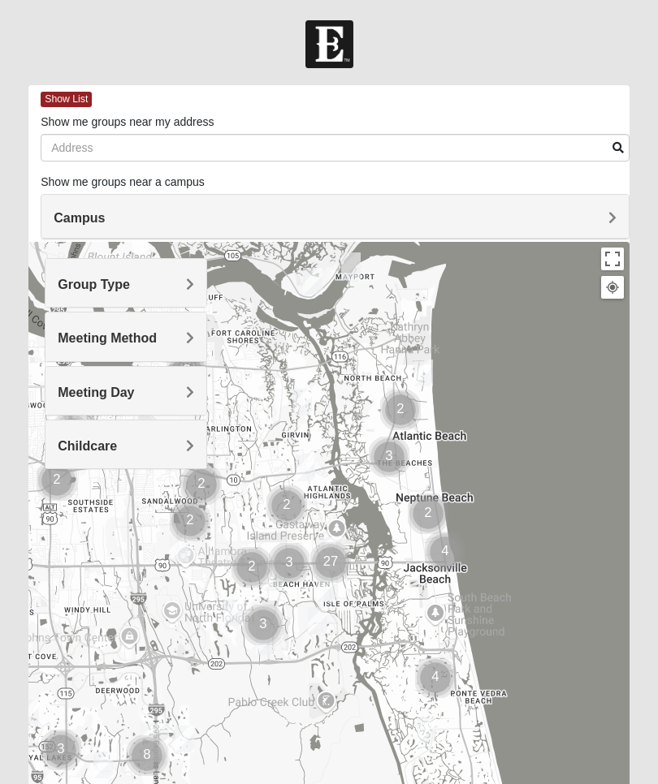
click at [185, 282] on h4 "Group Type" at bounding box center [126, 284] width 136 height 15
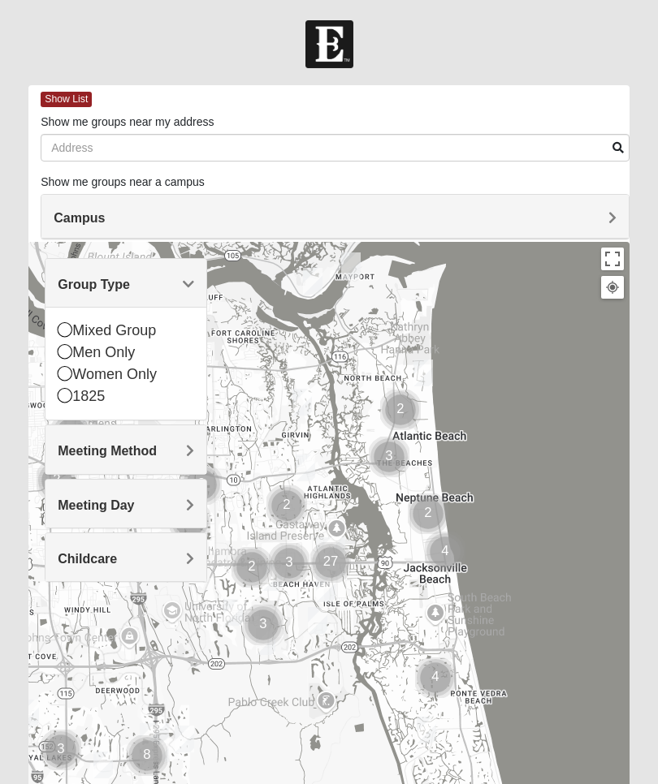
click at [73, 375] on div "Women Only" at bounding box center [126, 375] width 136 height 22
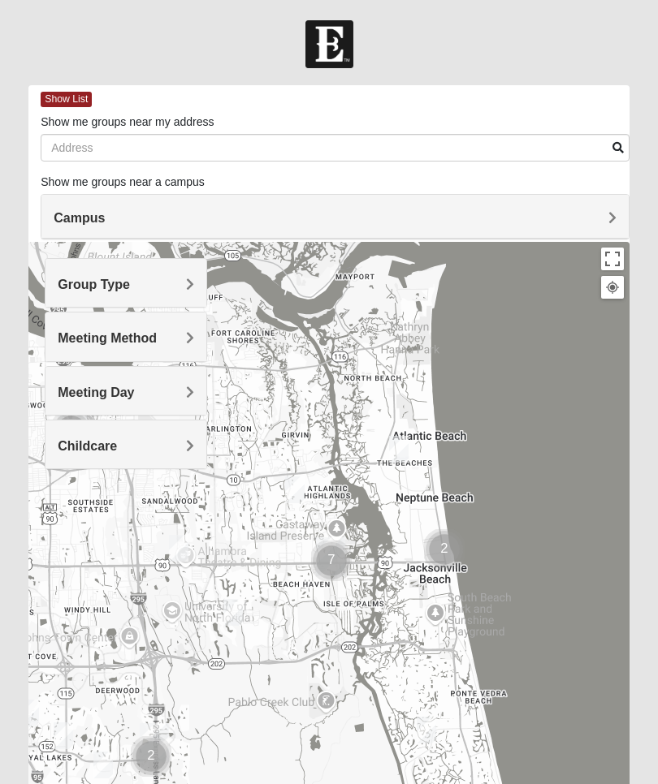
click at [157, 338] on span "Meeting Method" at bounding box center [107, 338] width 99 height 14
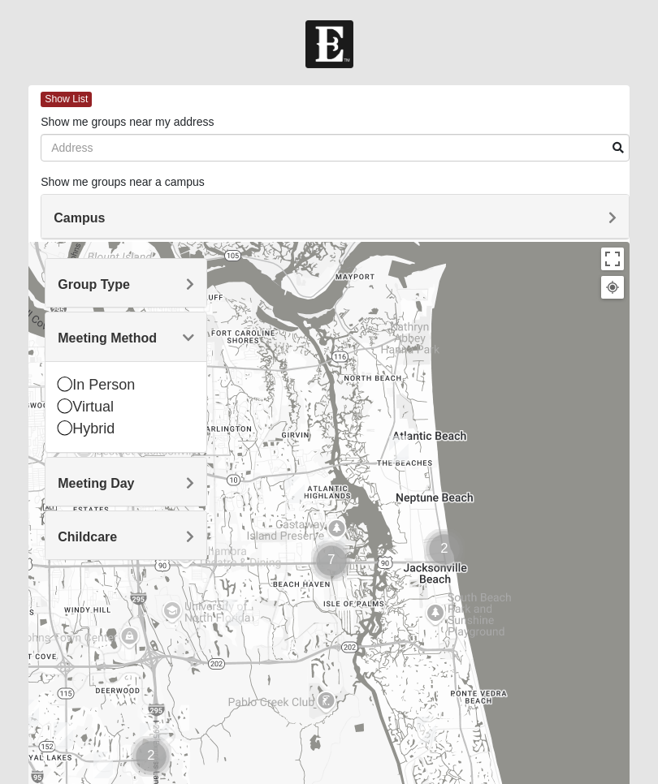
click at [62, 391] on icon at bounding box center [65, 384] width 15 height 15
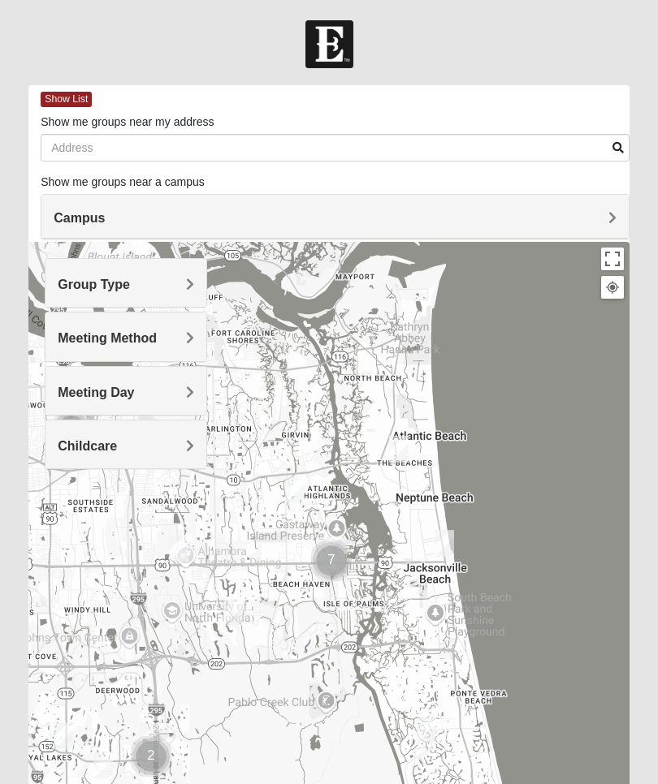
click at [182, 393] on h4 "Meeting Day" at bounding box center [126, 392] width 136 height 15
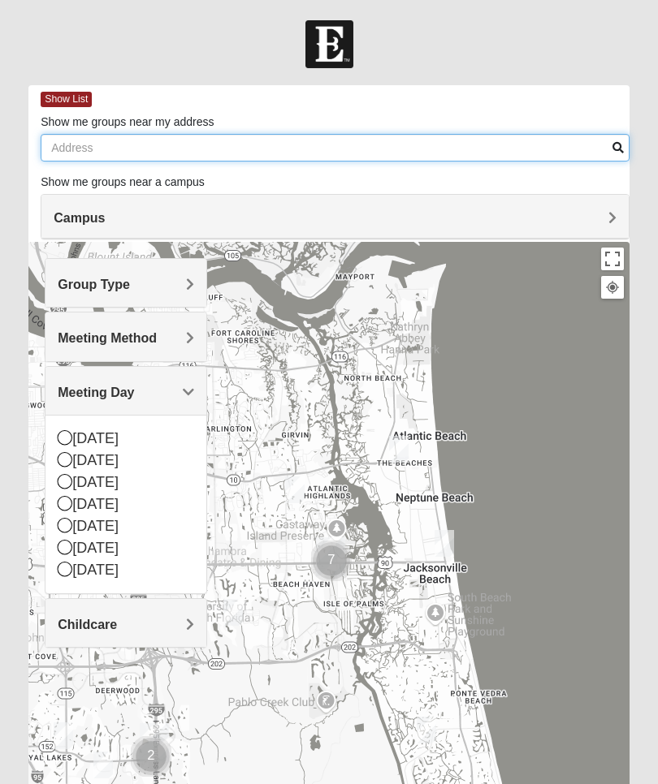
click at [206, 146] on input "Show me groups near my address" at bounding box center [335, 148] width 589 height 28
click at [98, 144] on input "Show me groups near my address" at bounding box center [335, 148] width 589 height 28
type input "1016 Honeycomb Trail"
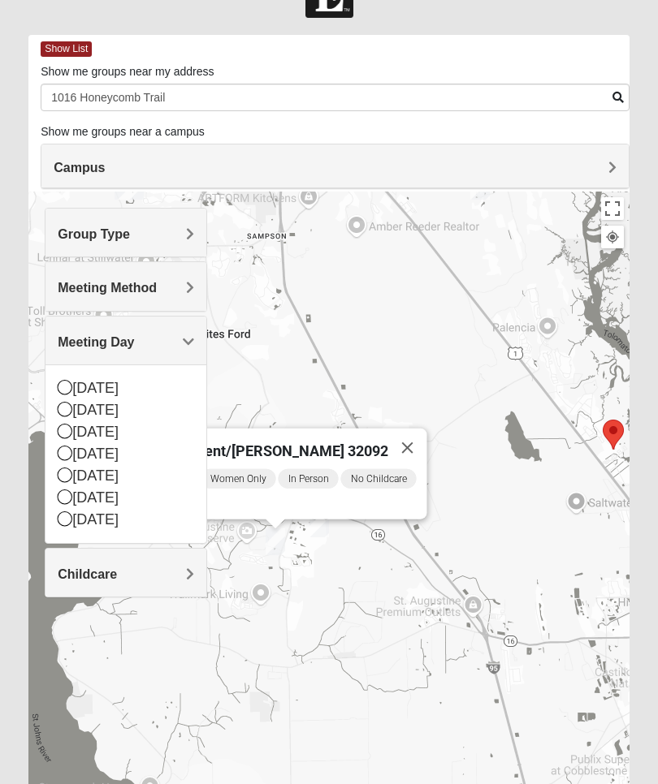
scroll to position [51, 0]
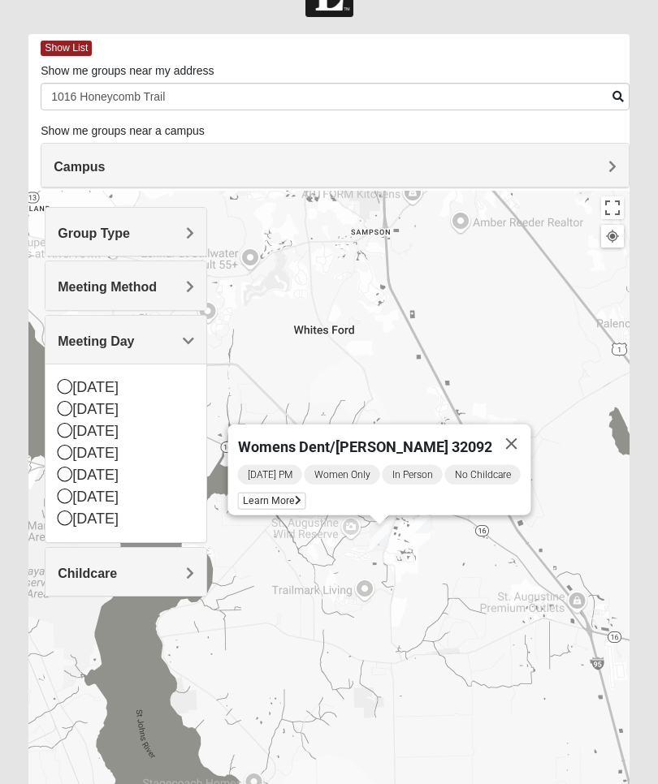
click at [297, 493] on span "Learn More" at bounding box center [272, 501] width 68 height 17
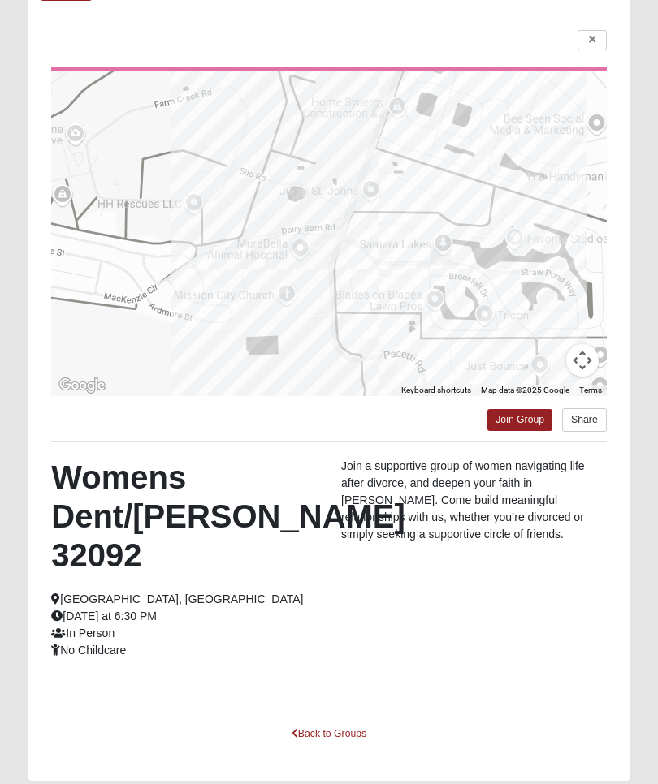
scroll to position [107, 0]
click at [599, 49] on link at bounding box center [591, 39] width 29 height 20
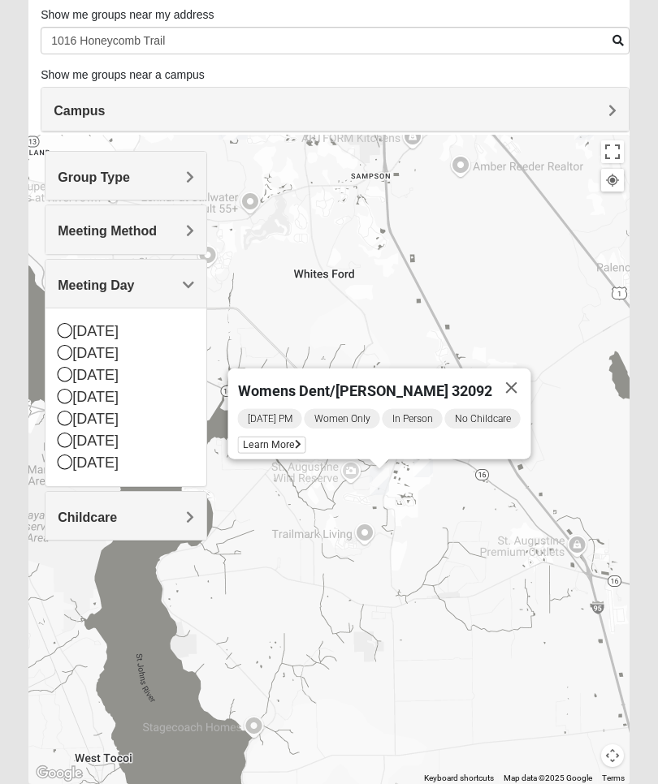
click at [472, 590] on div "Womens Dent/[PERSON_NAME] 32092 [DATE] PM Women Only In Person No Childcare Lea…" at bounding box center [328, 460] width 601 height 650
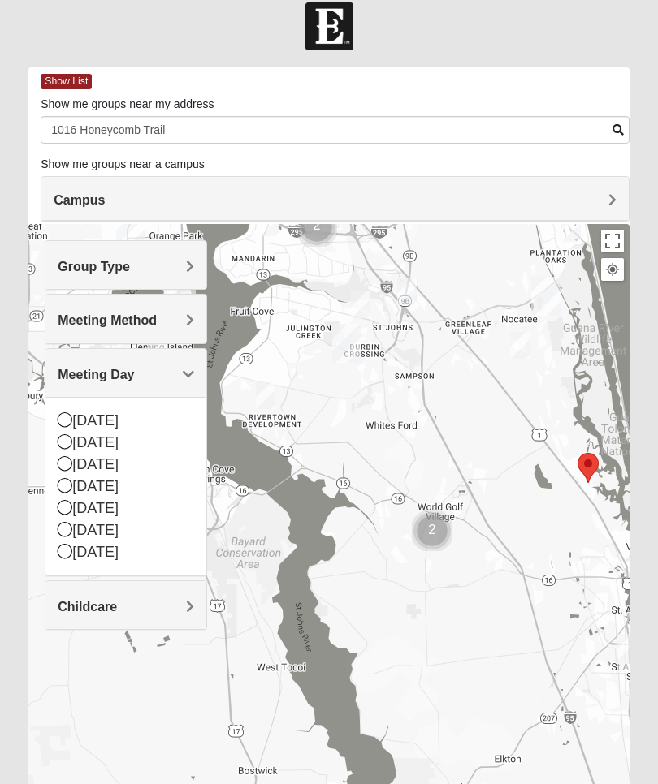
scroll to position [49, 0]
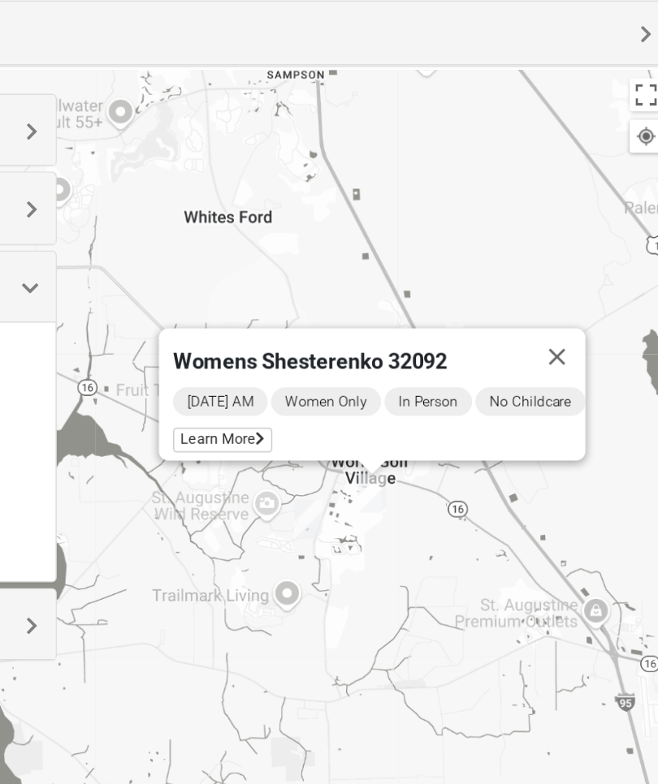
click at [287, 439] on span "Learn More" at bounding box center [321, 447] width 68 height 17
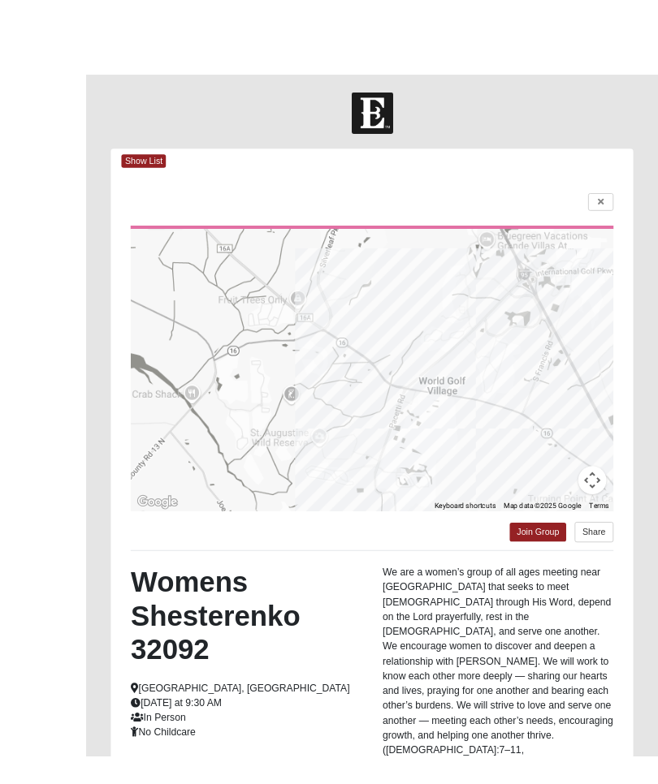
scroll to position [110, 0]
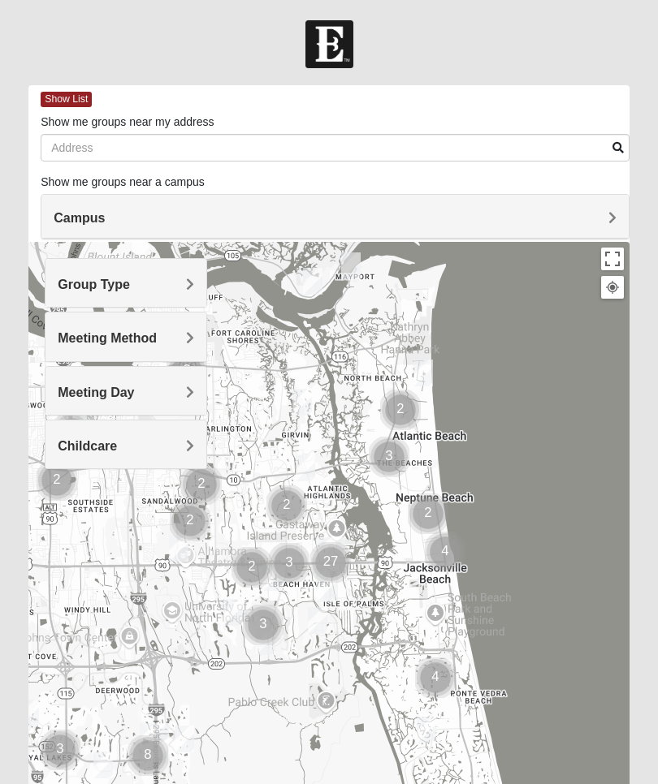
click at [184, 283] on h4 "Group Type" at bounding box center [126, 284] width 136 height 15
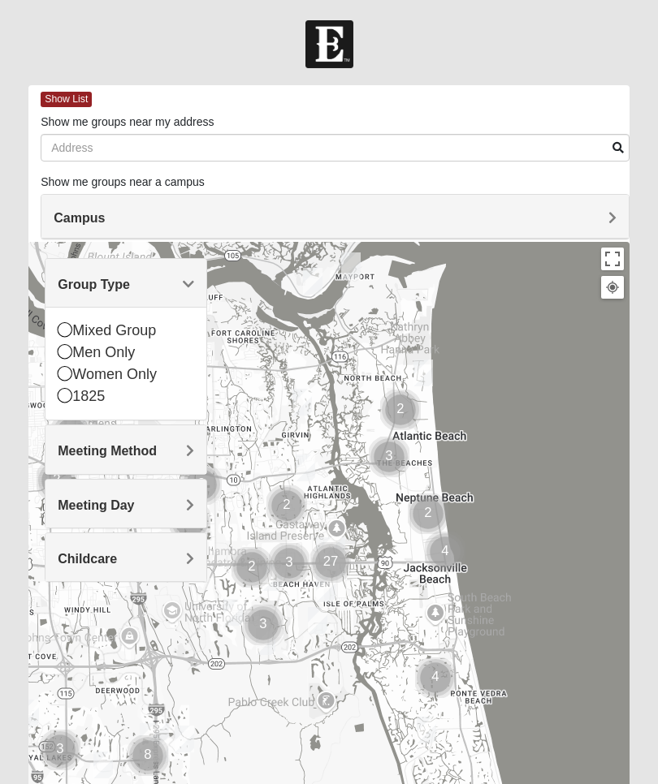
click at [66, 375] on icon at bounding box center [65, 373] width 15 height 15
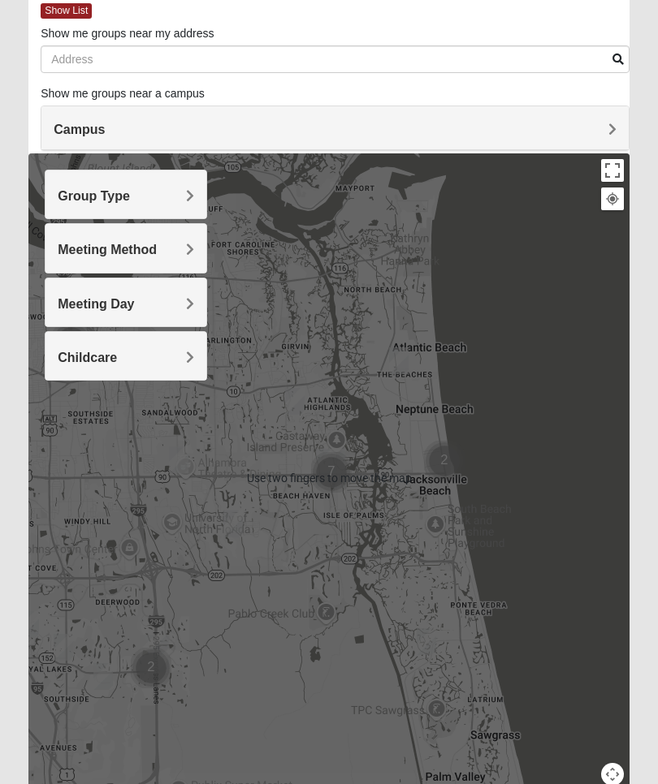
scroll to position [112, 0]
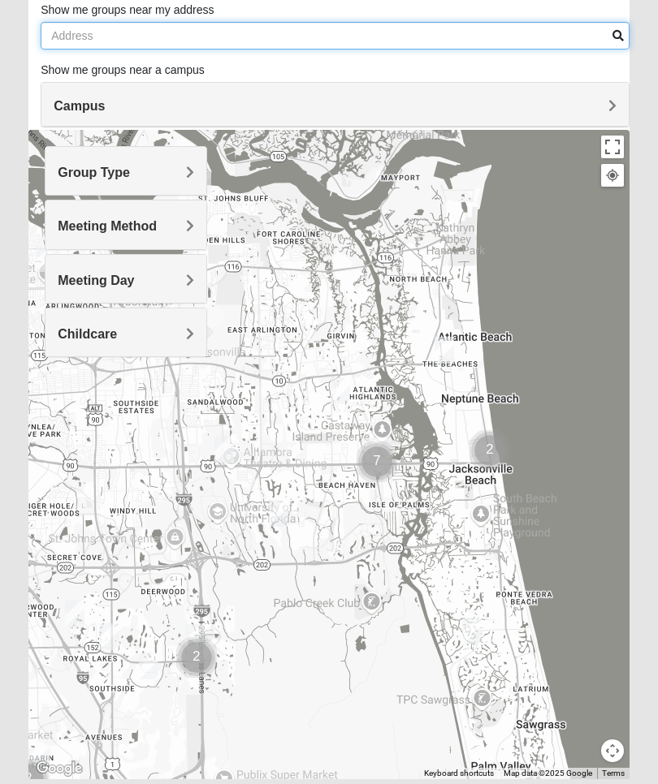
click at [277, 38] on input "Show me groups near my address" at bounding box center [335, 36] width 589 height 28
type input "1016 Honeycomb Trail"
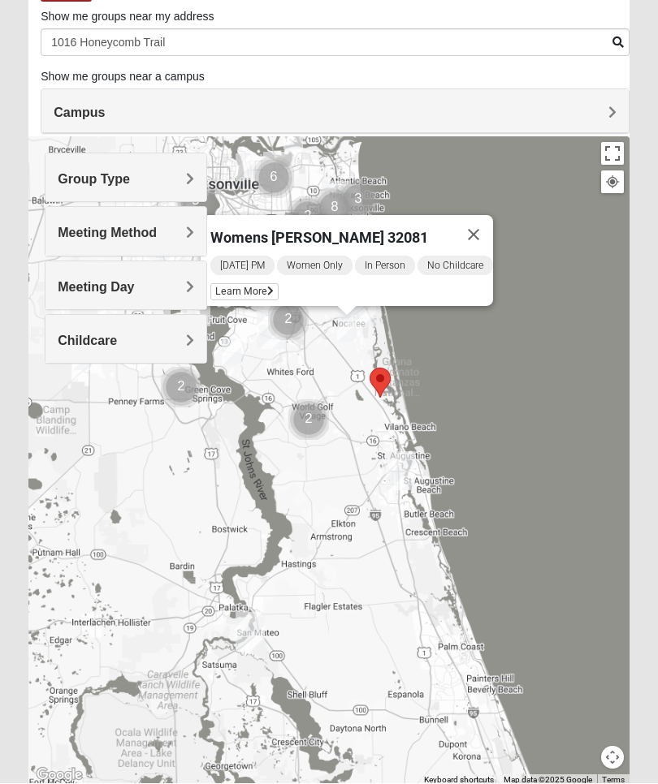
scroll to position [106, 0]
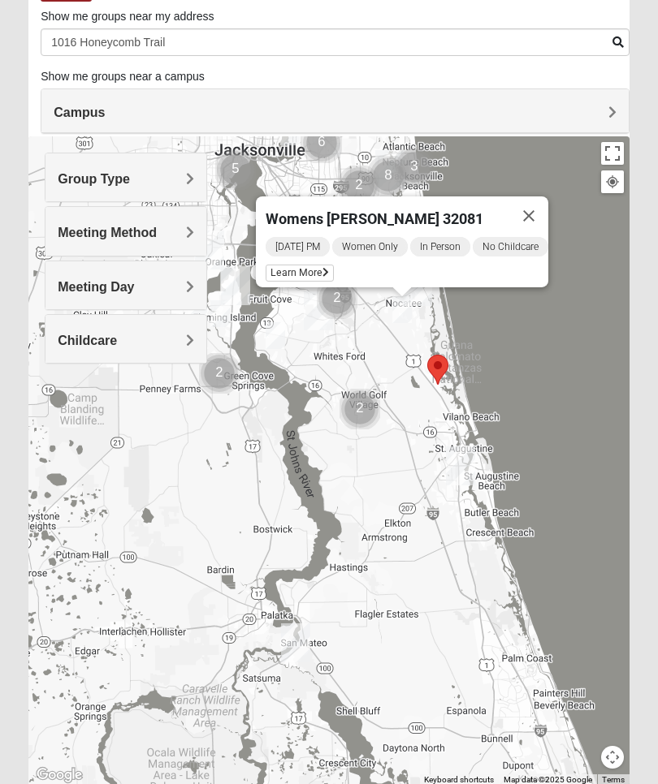
click at [319, 261] on div "[DATE] PM Women Only In Person No Childcare Learn More" at bounding box center [407, 262] width 283 height 52
click at [327, 274] on icon at bounding box center [325, 273] width 6 height 10
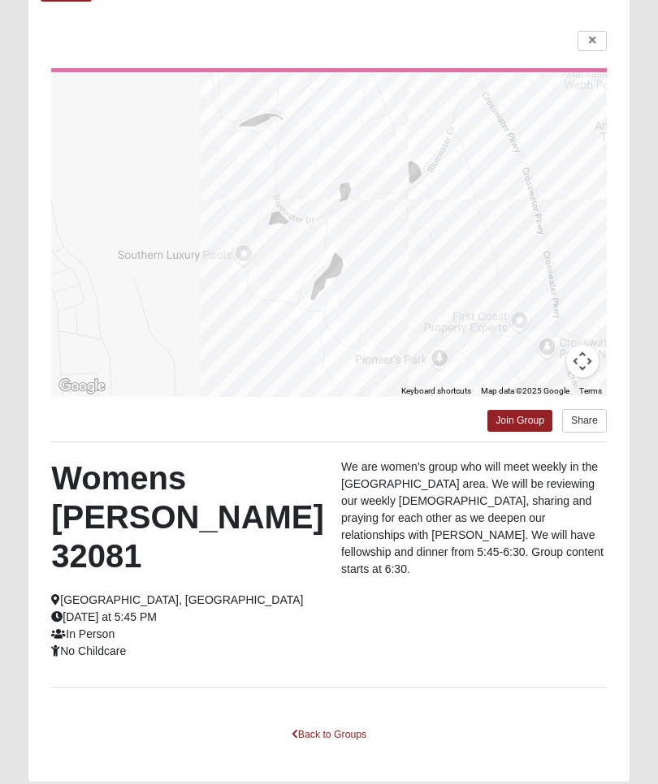
click at [584, 38] on link at bounding box center [591, 41] width 29 height 20
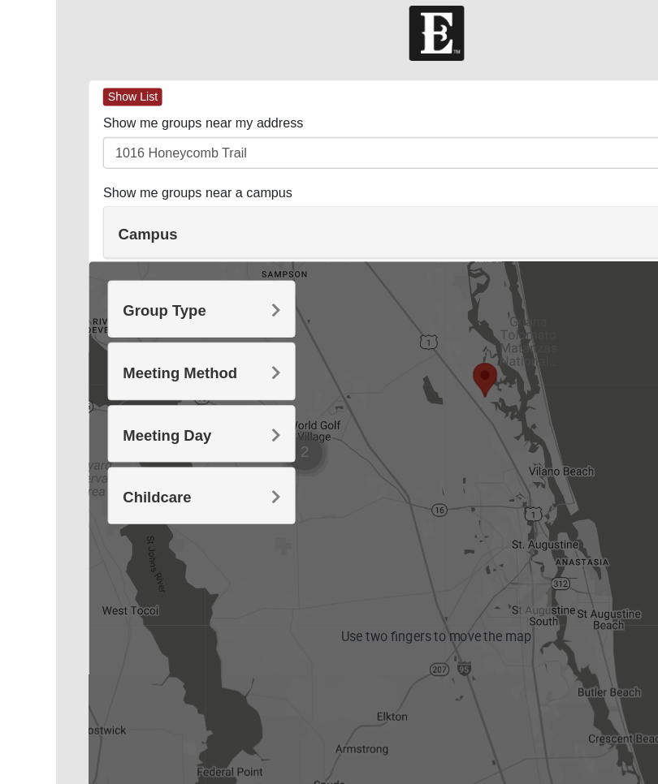
scroll to position [0, 0]
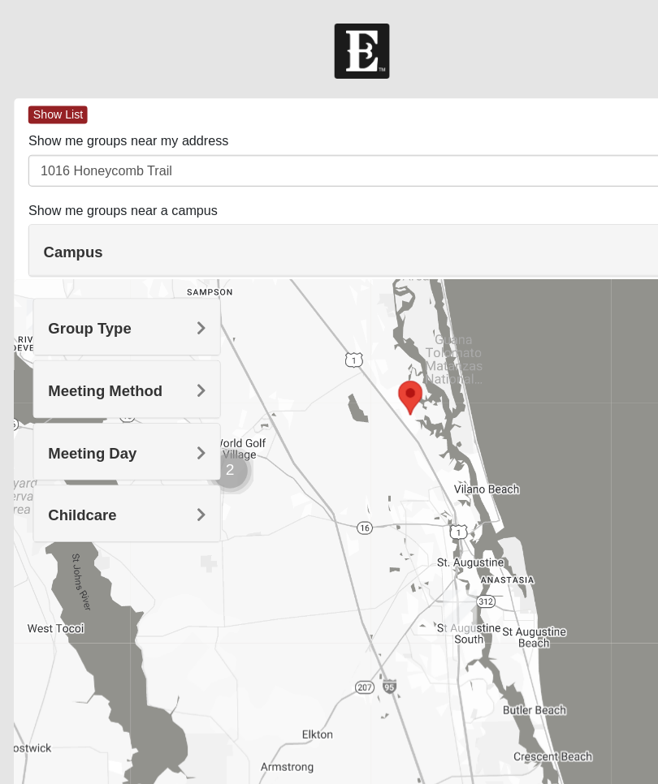
click at [168, 281] on h4 "Group Type" at bounding box center [126, 284] width 136 height 15
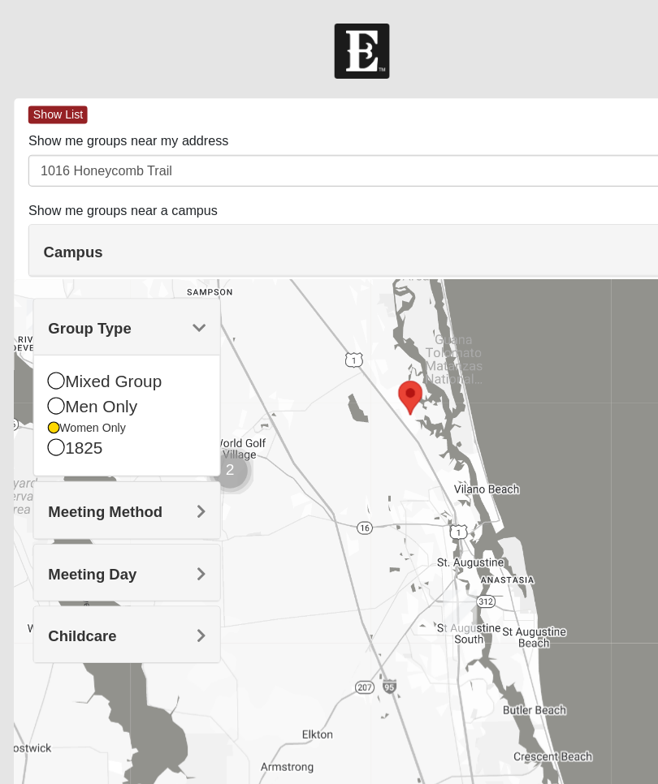
click at [58, 324] on div "Mixed Group" at bounding box center [126, 331] width 136 height 22
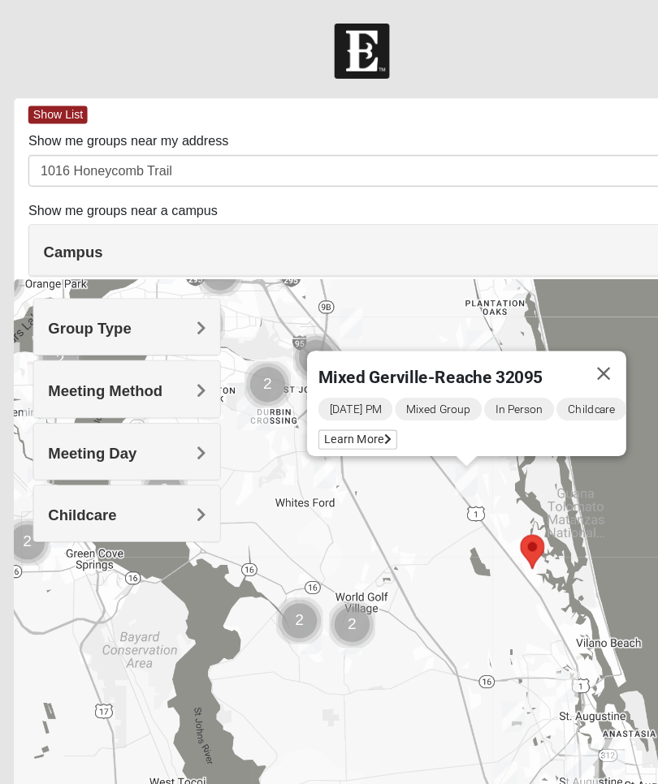
click at [331, 373] on span "Learn More" at bounding box center [326, 380] width 68 height 17
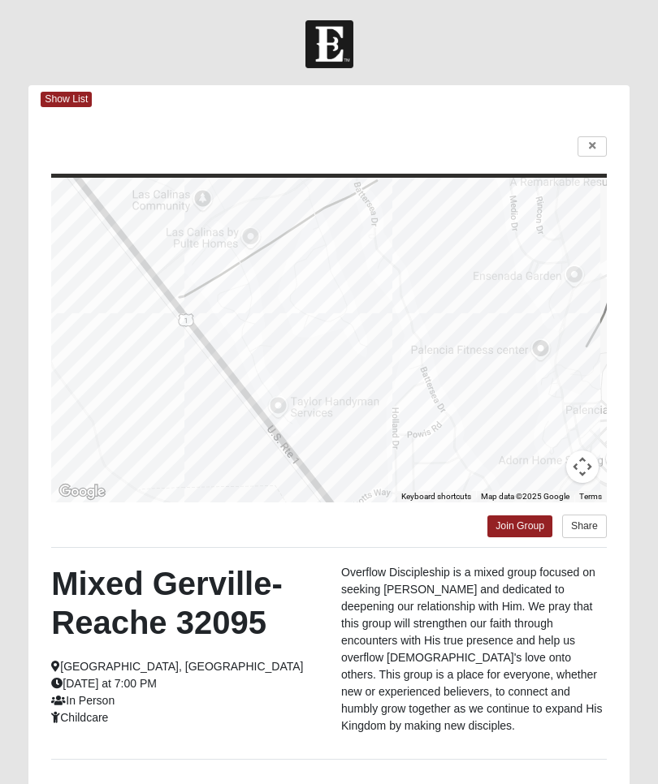
click at [589, 146] on icon at bounding box center [592, 146] width 6 height 10
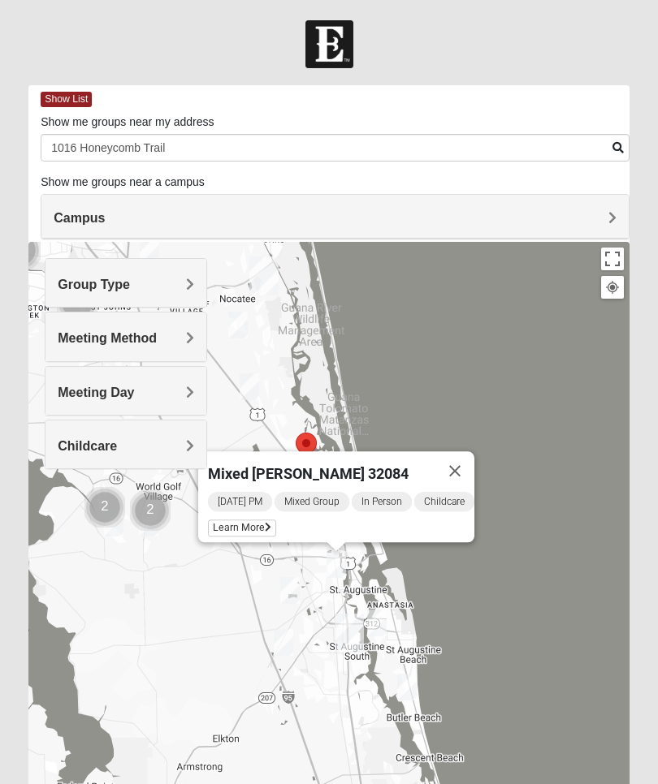
click at [253, 527] on span "Learn More" at bounding box center [242, 528] width 68 height 17
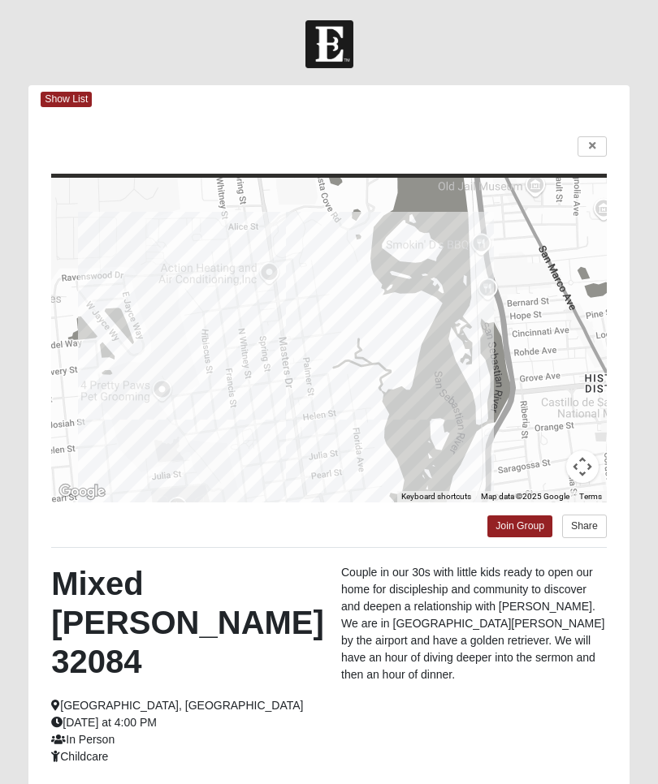
click at [598, 142] on link at bounding box center [591, 146] width 29 height 20
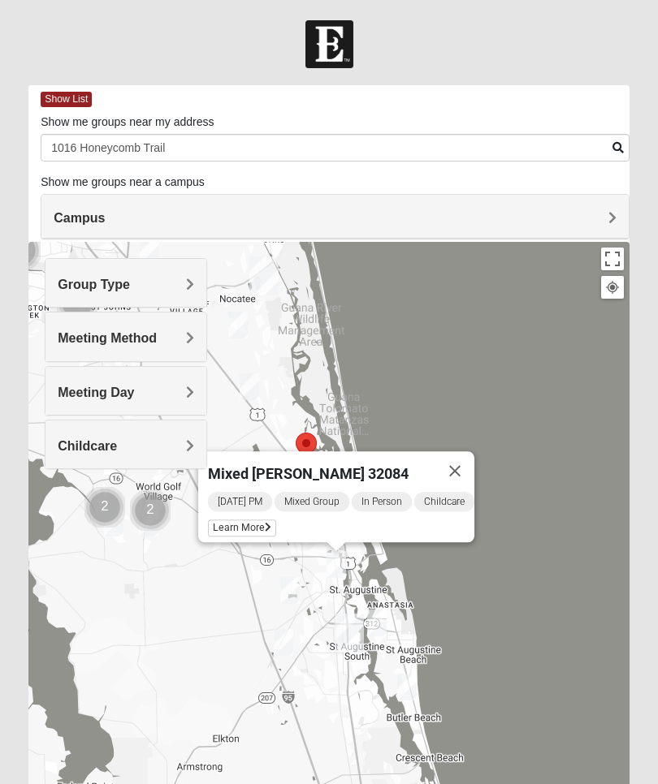
click at [458, 469] on button "Close" at bounding box center [454, 471] width 39 height 39
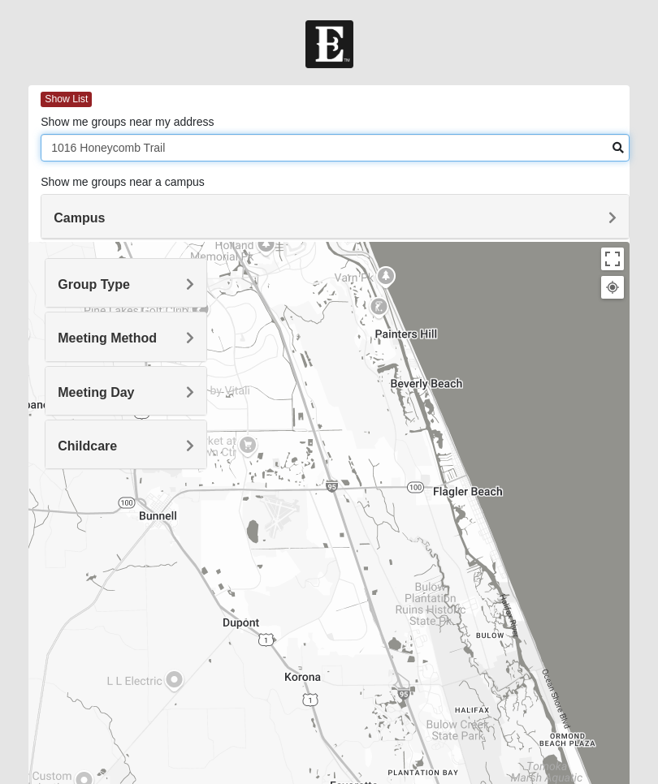
click at [545, 155] on input "1016 Honeycomb Trail" at bounding box center [335, 148] width 589 height 28
click at [626, 147] on input "1016 Honeycomb Trail" at bounding box center [335, 148] width 589 height 28
click at [609, 142] on input "1016 Honeycomb Trail" at bounding box center [335, 148] width 589 height 28
click at [608, 155] on input "1016 Honeycomb Trail" at bounding box center [335, 148] width 589 height 28
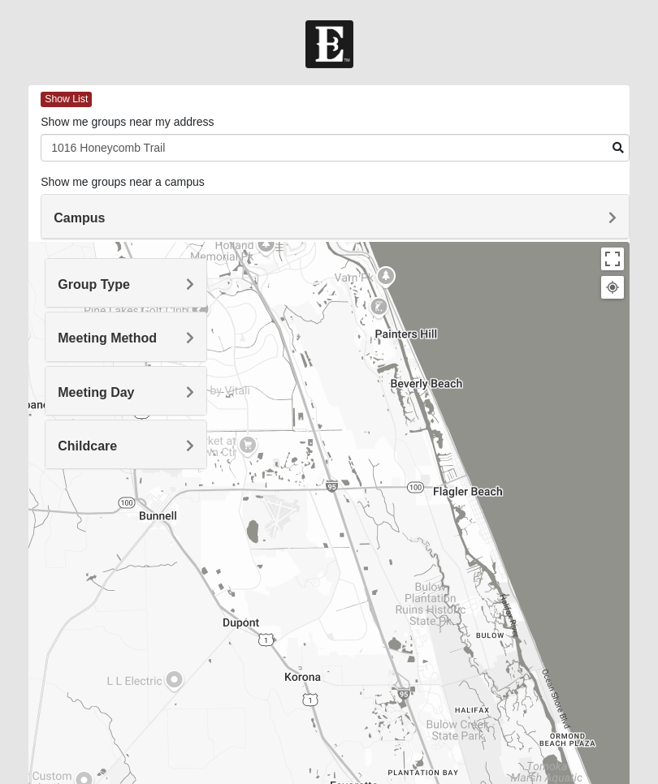
click at [205, 299] on div "Group Type" at bounding box center [125, 283] width 161 height 48
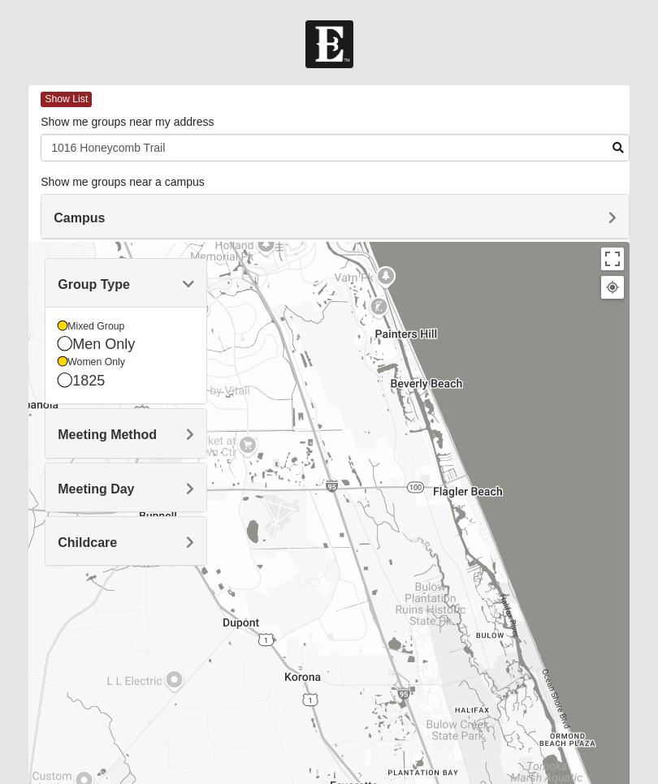
click at [173, 291] on h4 "Group Type" at bounding box center [126, 284] width 136 height 15
click at [185, 440] on h4 "Meeting Method" at bounding box center [126, 435] width 136 height 15
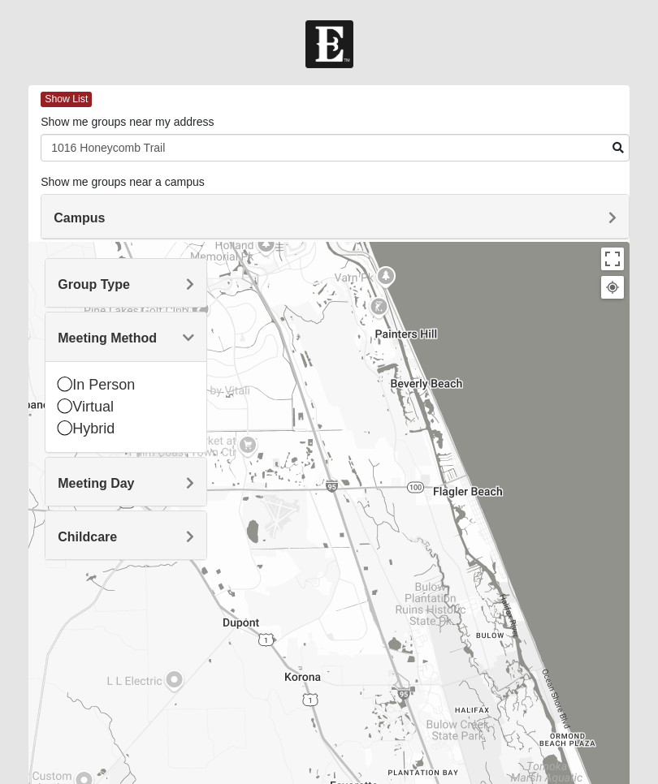
click at [67, 384] on icon at bounding box center [65, 384] width 15 height 15
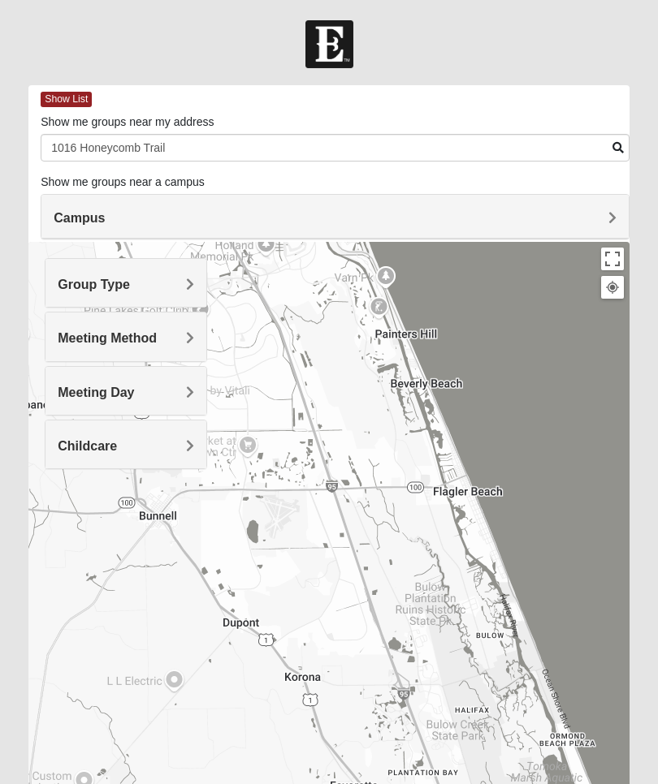
click at [180, 339] on h4 "Meeting Method" at bounding box center [126, 338] width 136 height 15
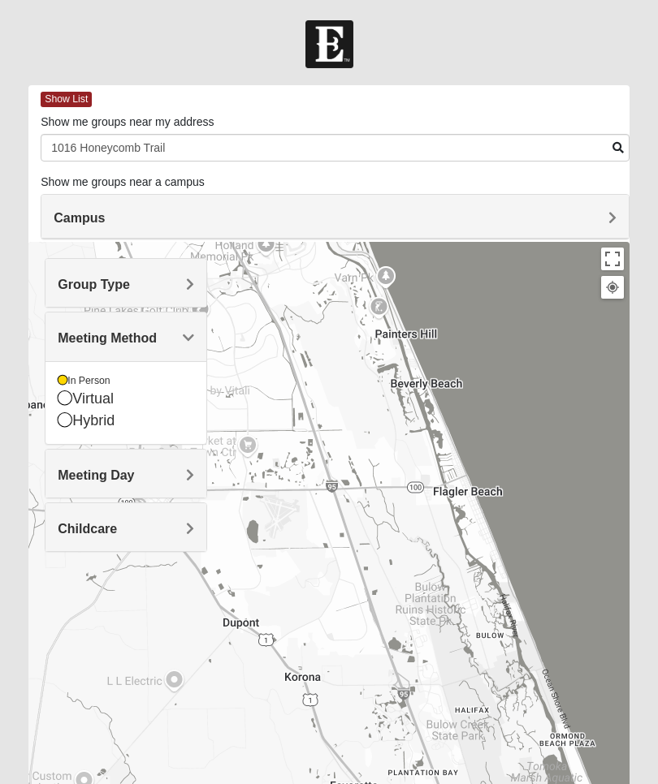
click at [68, 424] on icon at bounding box center [65, 420] width 15 height 15
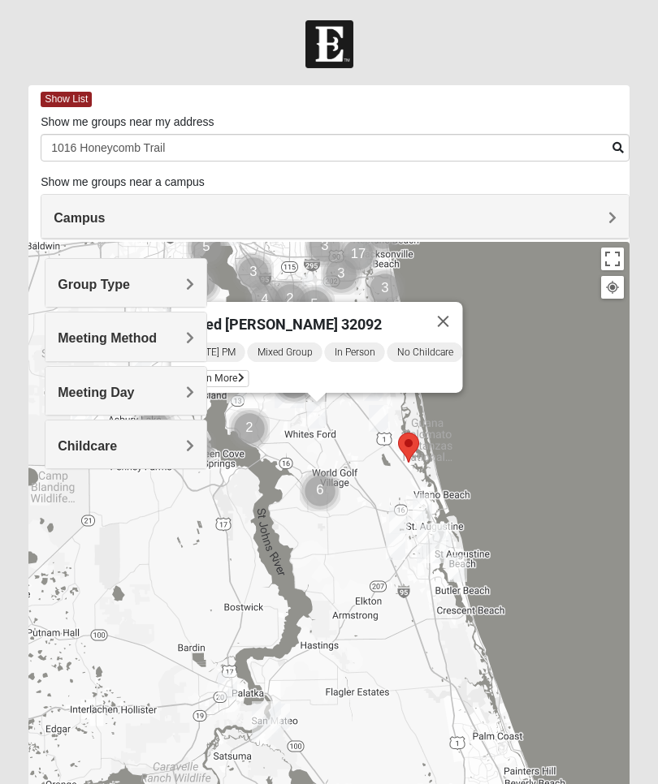
click at [410, 371] on div "[DATE] PM Mixed Group In Person No Childcare Learn More" at bounding box center [322, 367] width 282 height 52
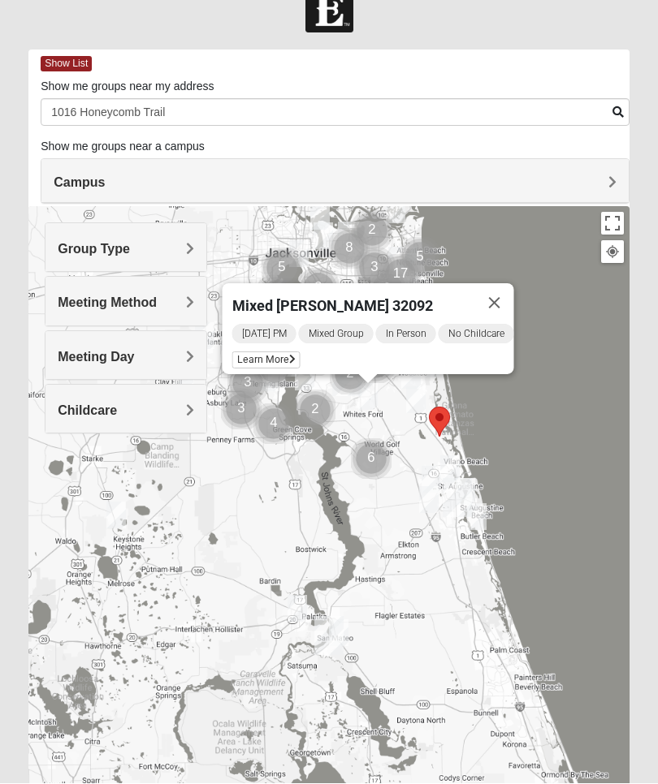
scroll to position [36, 0]
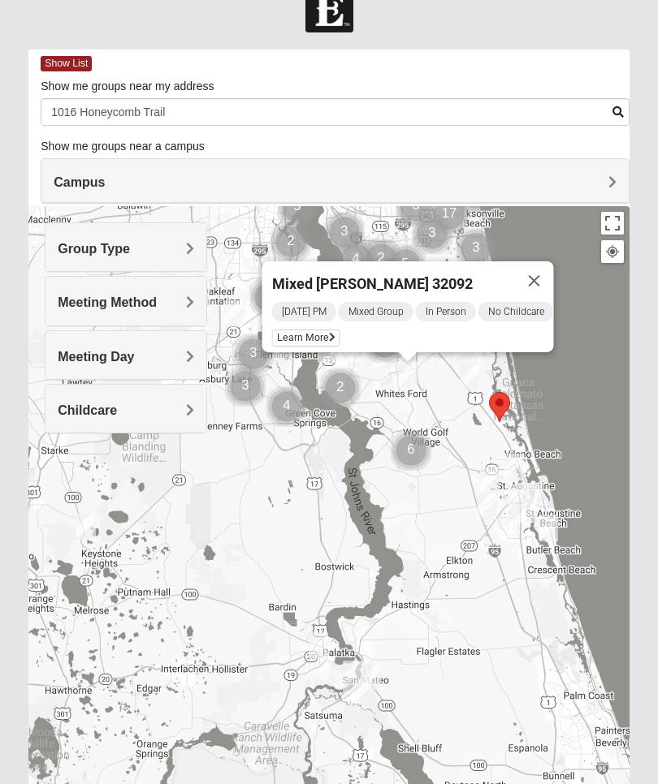
click at [301, 325] on div "[DATE] PM Mixed Group In Person No Childcare Learn More" at bounding box center [413, 326] width 282 height 52
click at [304, 338] on span "Learn More" at bounding box center [306, 338] width 68 height 17
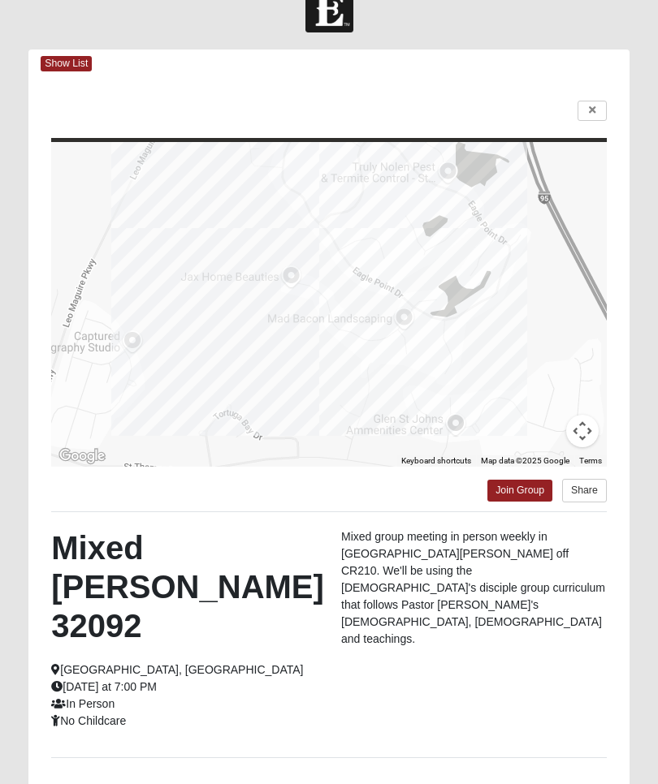
click at [592, 110] on icon at bounding box center [592, 111] width 6 height 10
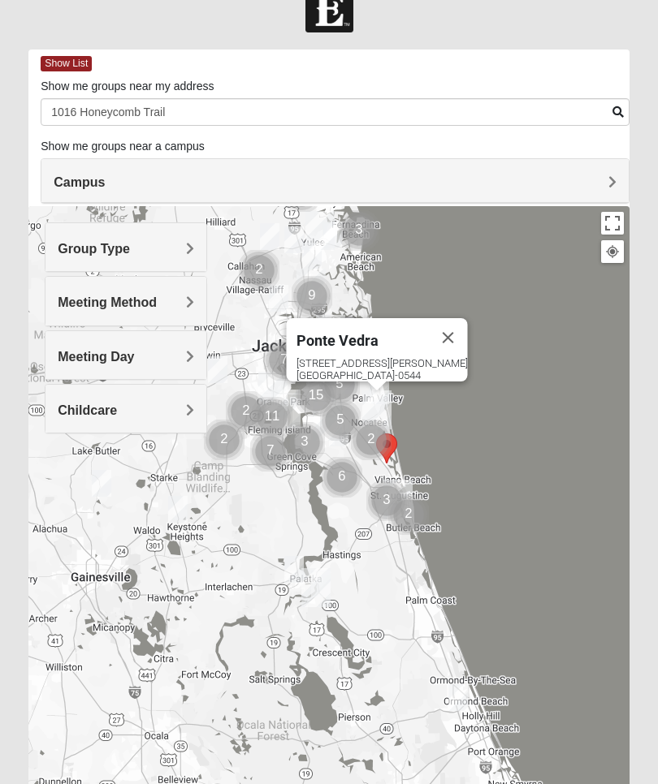
click at [454, 329] on button "Close" at bounding box center [448, 337] width 39 height 39
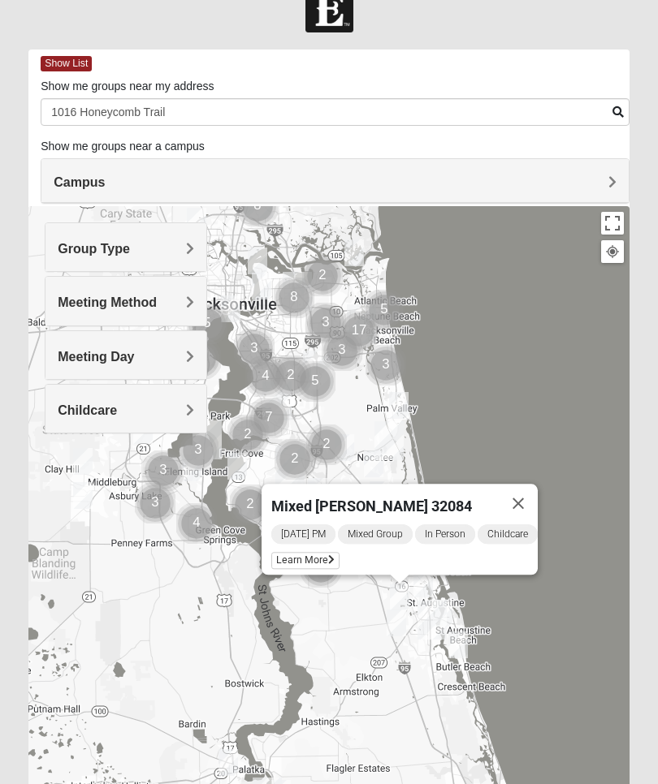
click at [528, 492] on button "Close" at bounding box center [518, 503] width 39 height 39
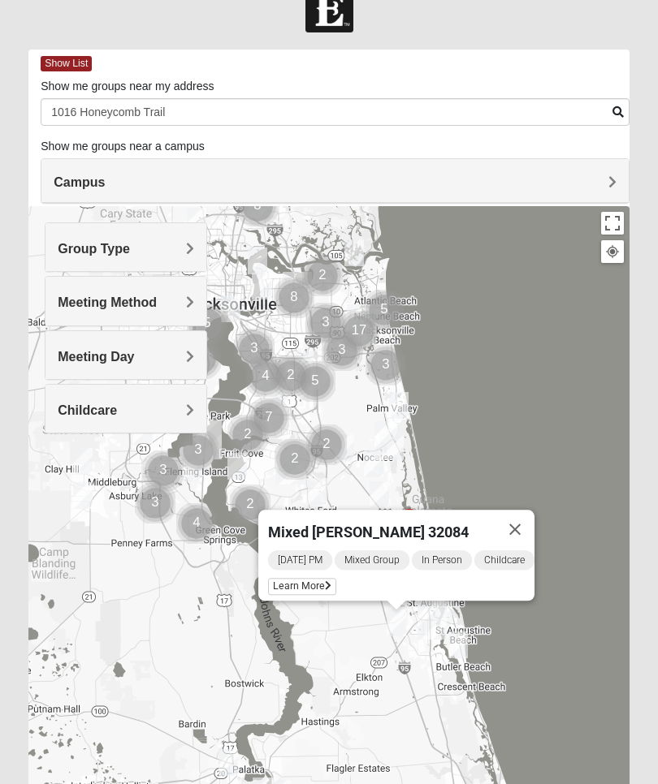
click at [525, 519] on button "Close" at bounding box center [514, 529] width 39 height 39
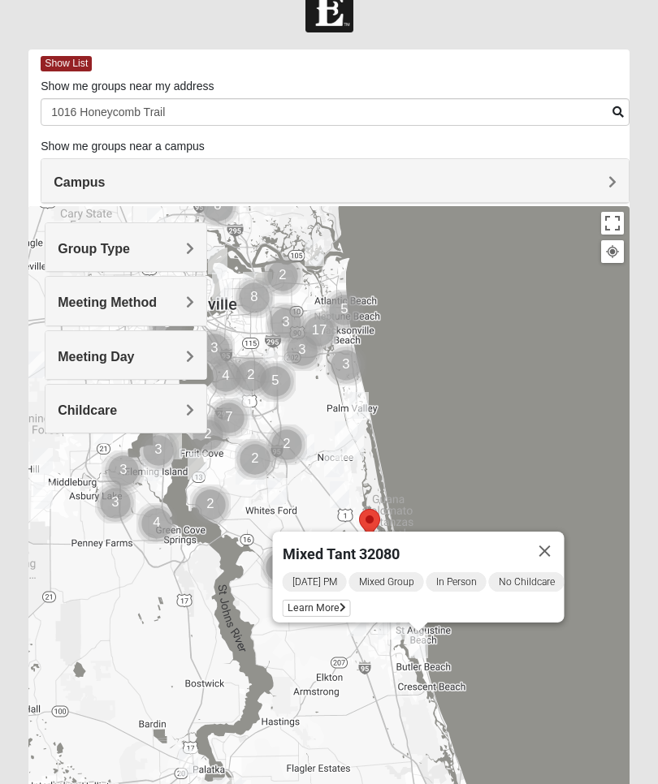
click at [315, 601] on span "Learn More" at bounding box center [317, 608] width 68 height 17
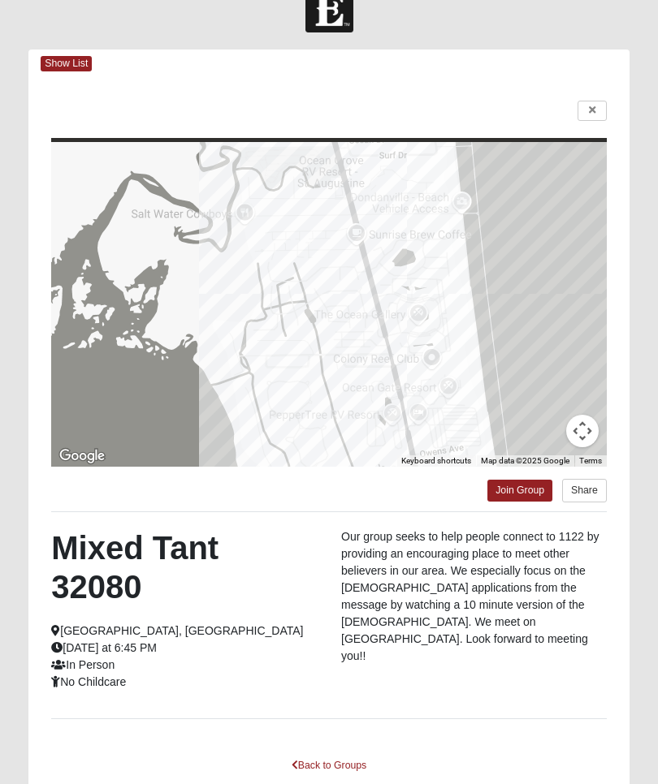
click at [599, 102] on link at bounding box center [591, 111] width 29 height 20
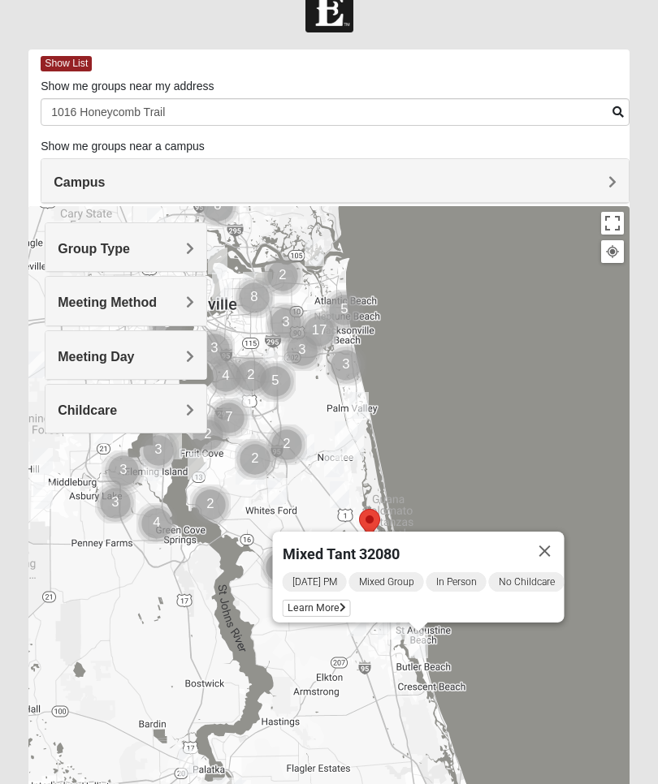
click at [564, 548] on button "Close" at bounding box center [544, 551] width 39 height 39
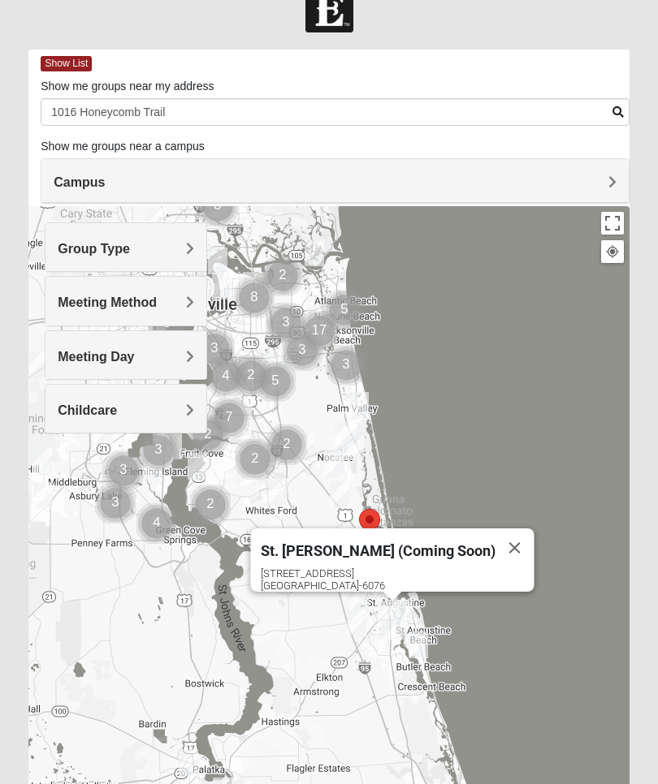
click at [495, 539] on button "Close" at bounding box center [514, 548] width 39 height 39
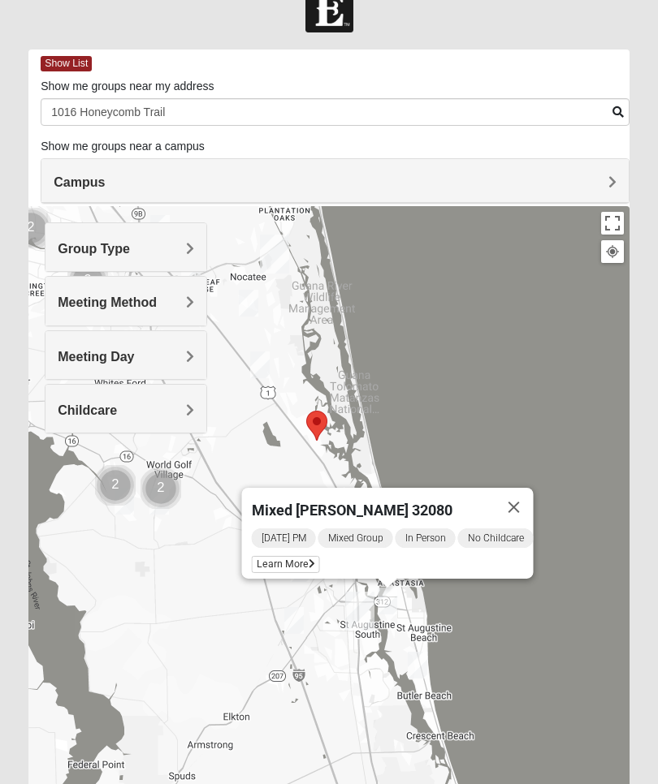
click at [283, 561] on span "Learn More" at bounding box center [286, 564] width 68 height 17
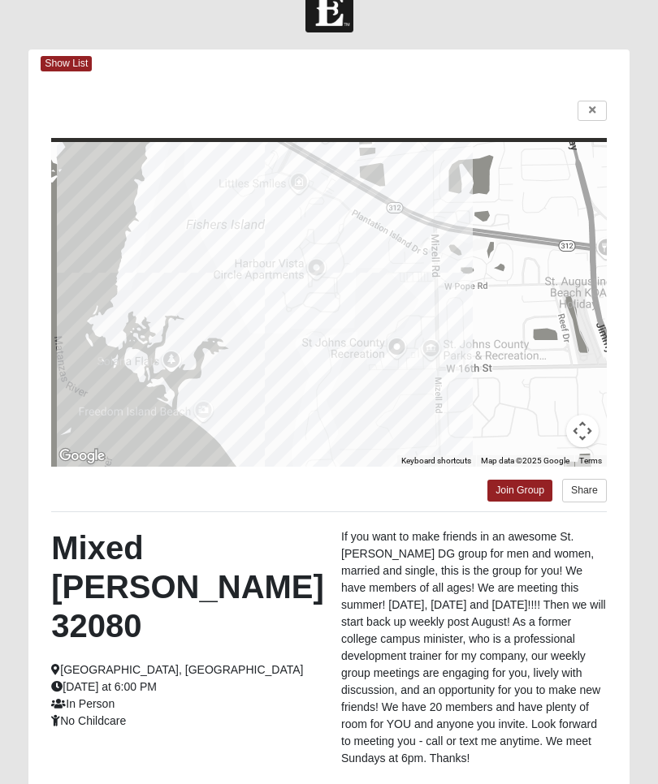
click at [586, 114] on link at bounding box center [591, 111] width 29 height 20
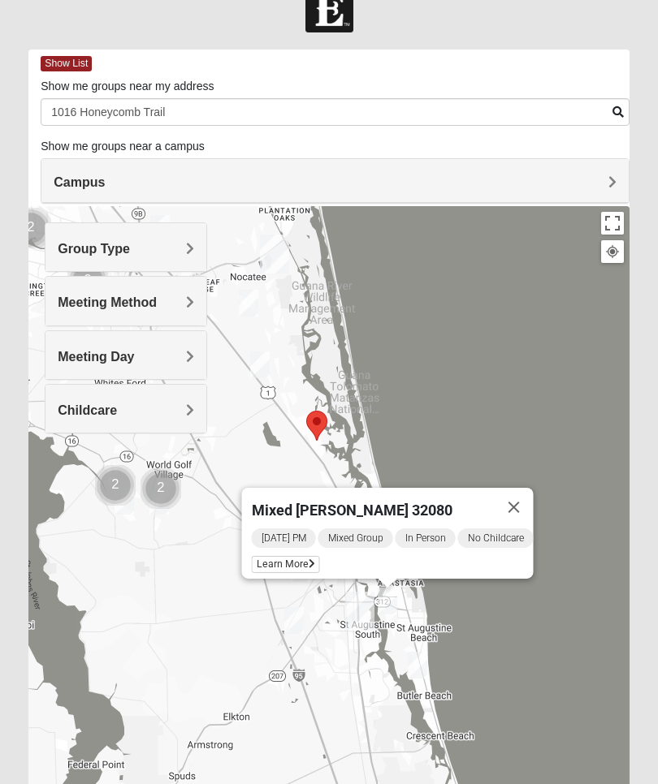
click at [521, 503] on button "Close" at bounding box center [514, 507] width 39 height 39
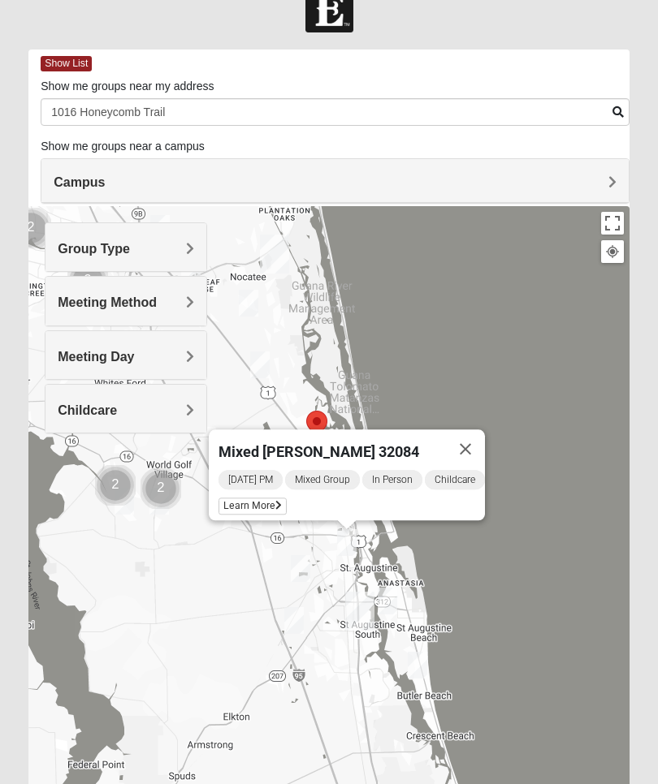
click at [474, 435] on button "Close" at bounding box center [465, 449] width 39 height 39
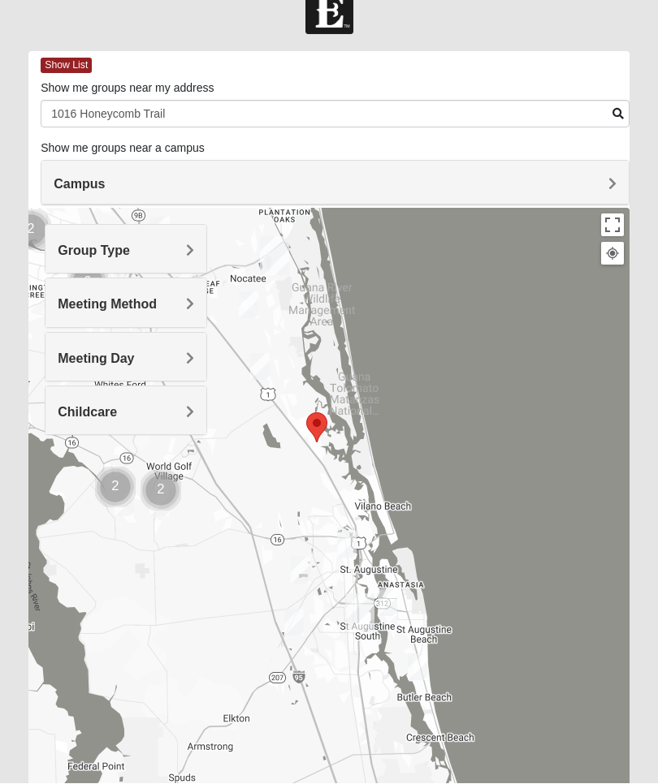
scroll to position [34, 0]
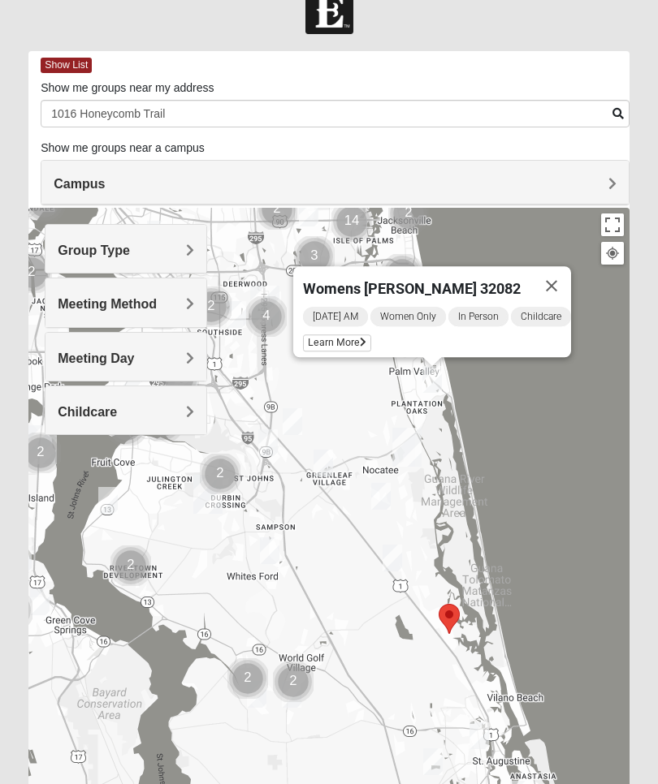
click at [339, 339] on span "Learn More" at bounding box center [337, 343] width 68 height 17
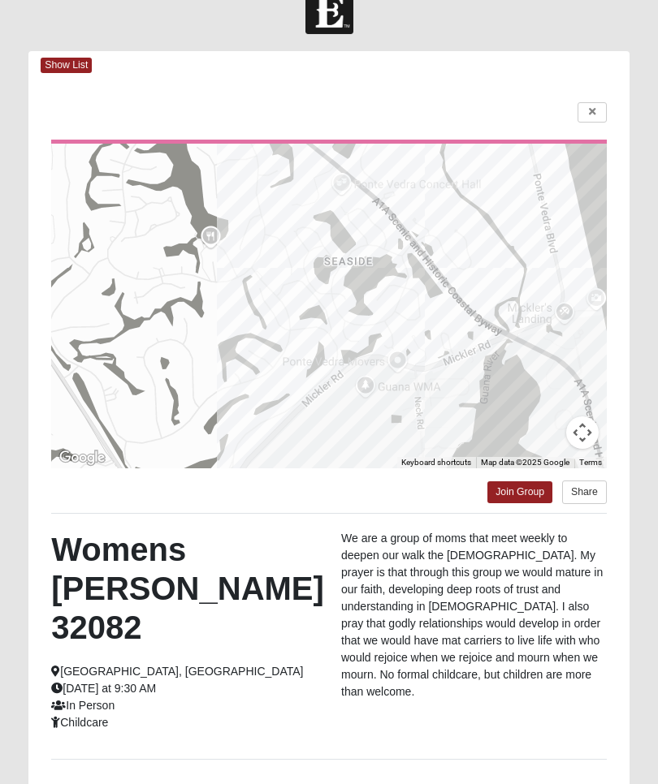
click at [599, 108] on link at bounding box center [591, 112] width 29 height 20
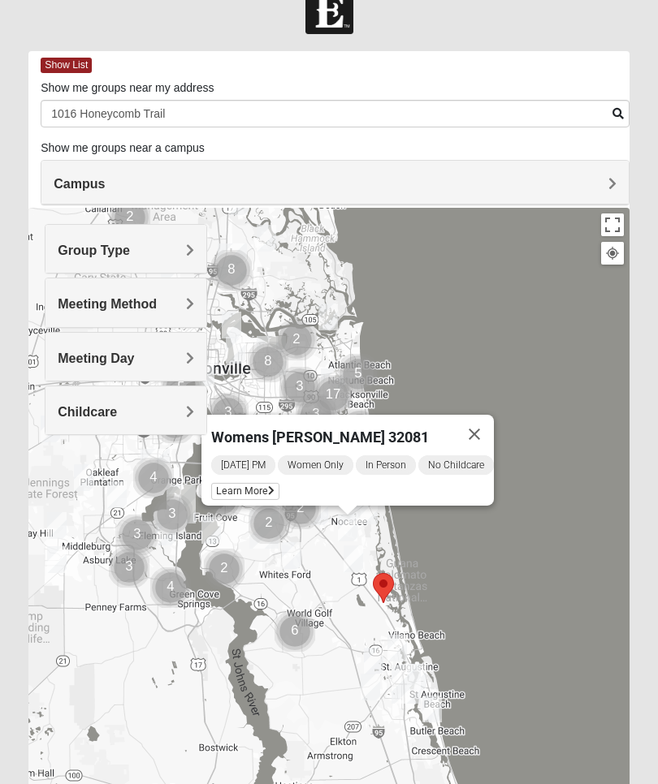
click at [479, 434] on button "Close" at bounding box center [474, 434] width 39 height 39
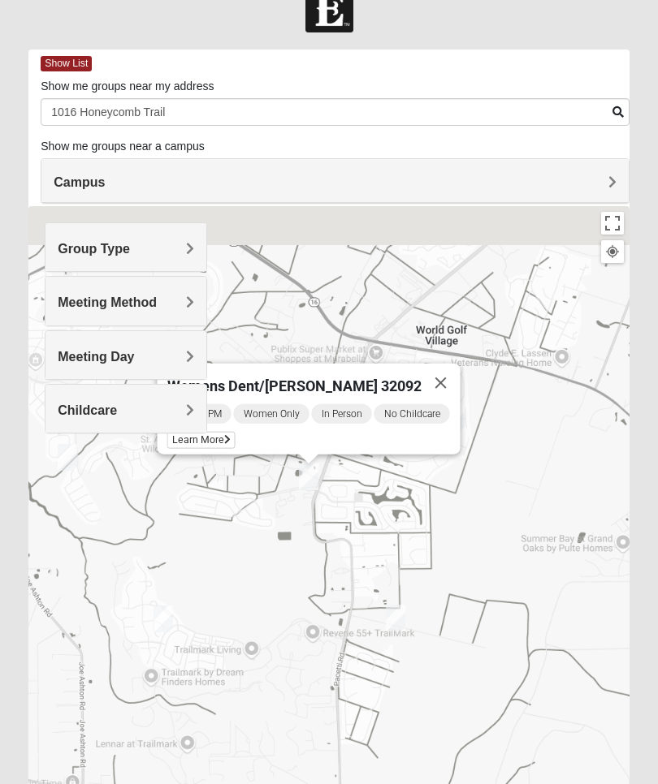
scroll to position [36, 0]
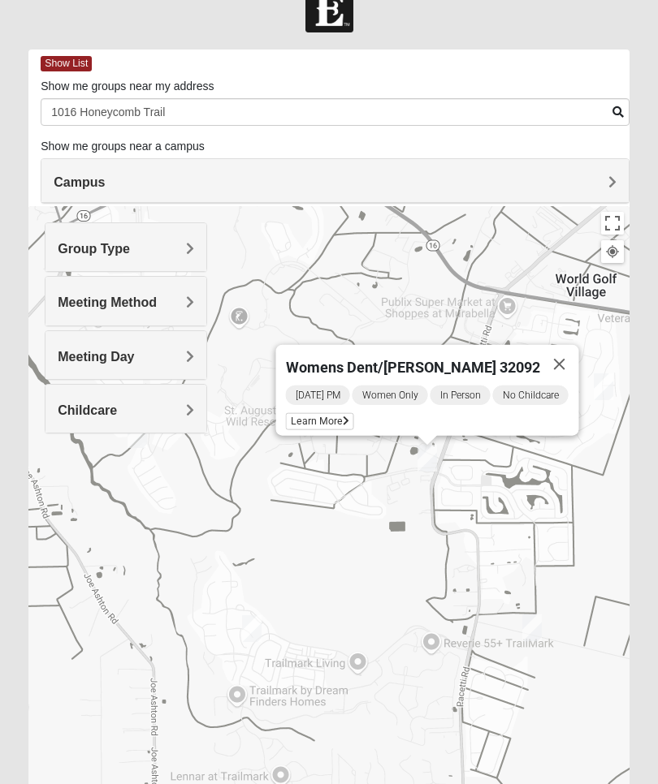
click at [336, 416] on span "Learn More" at bounding box center [320, 421] width 68 height 17
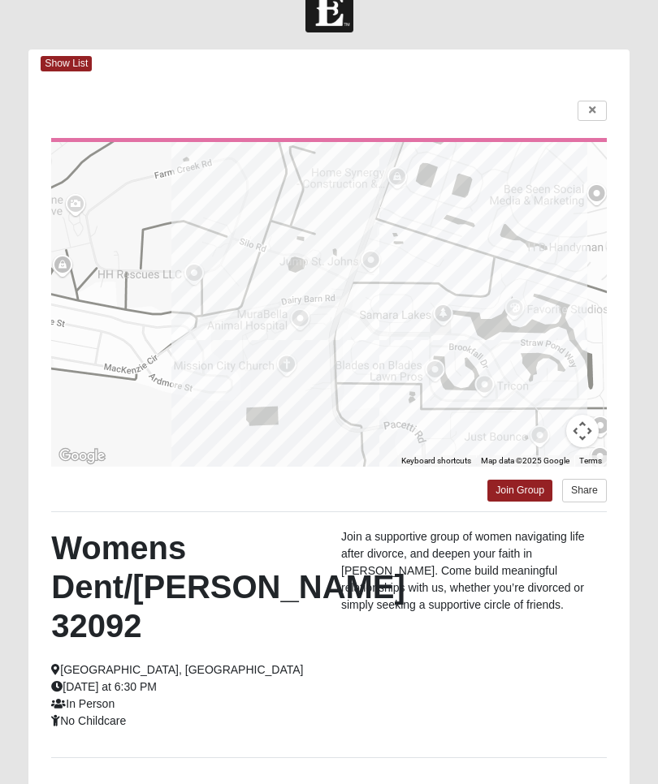
click at [599, 111] on link at bounding box center [591, 111] width 29 height 20
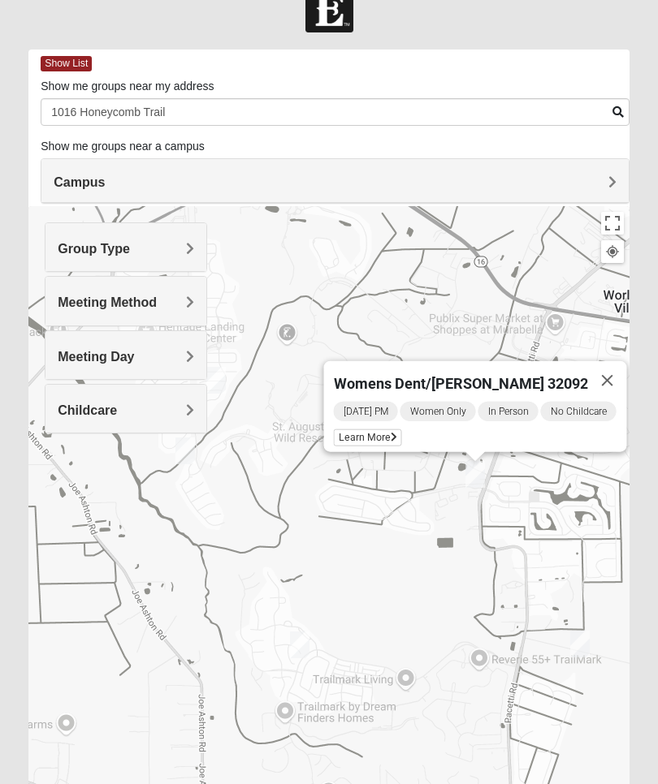
click at [611, 371] on button "Close" at bounding box center [607, 380] width 39 height 39
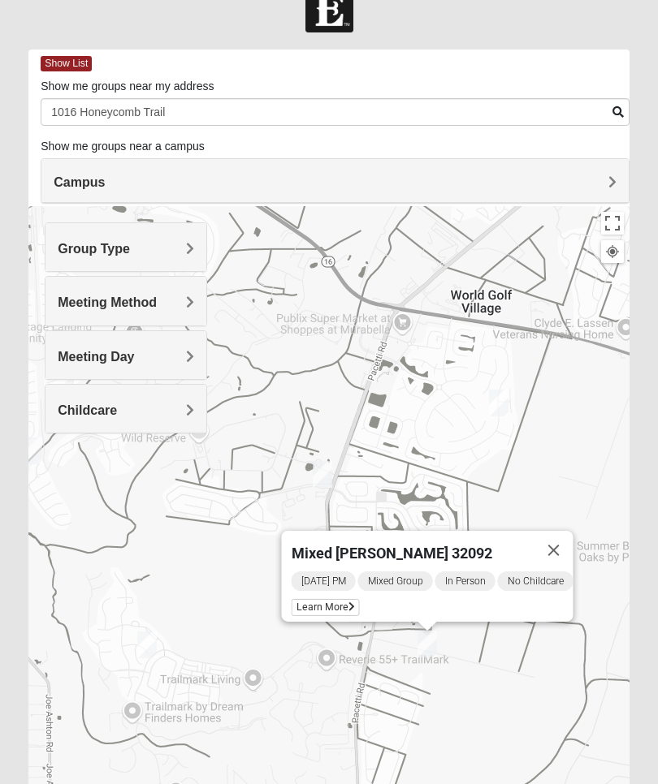
click at [335, 603] on span "Learn More" at bounding box center [326, 607] width 68 height 17
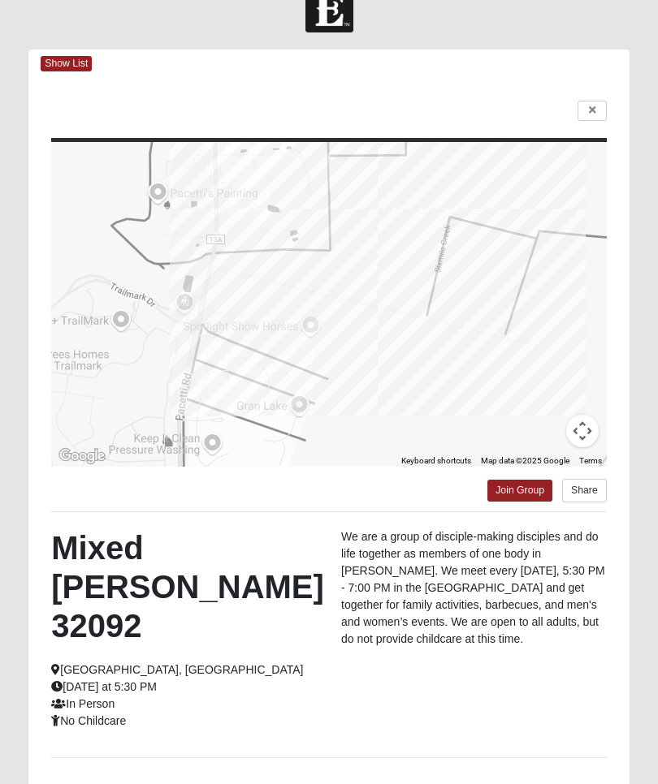
click at [586, 114] on link at bounding box center [591, 111] width 29 height 20
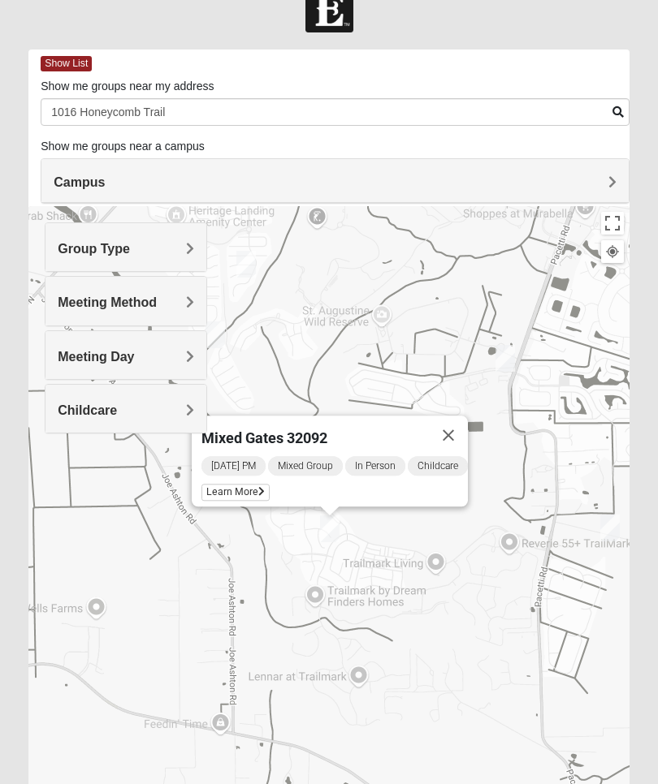
click at [257, 486] on span "Learn More" at bounding box center [235, 492] width 68 height 17
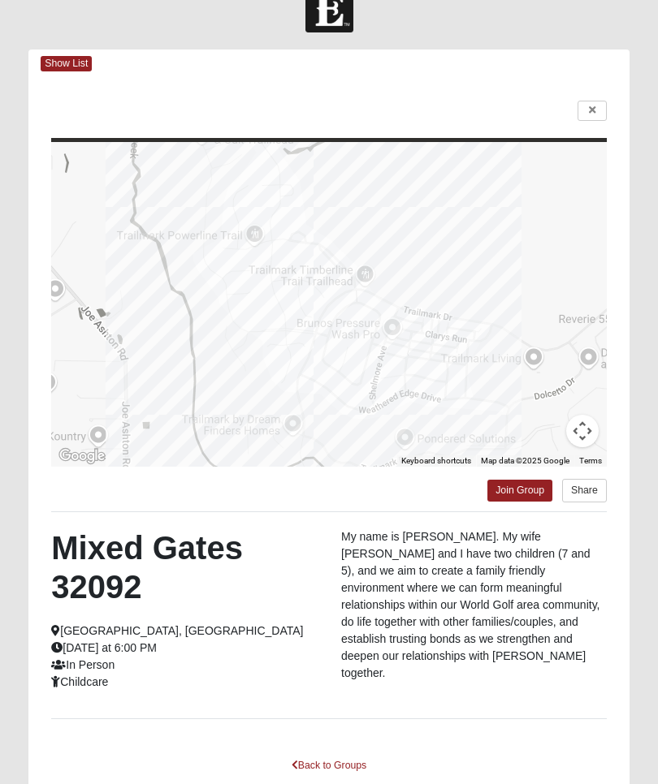
click at [595, 106] on link at bounding box center [591, 111] width 29 height 20
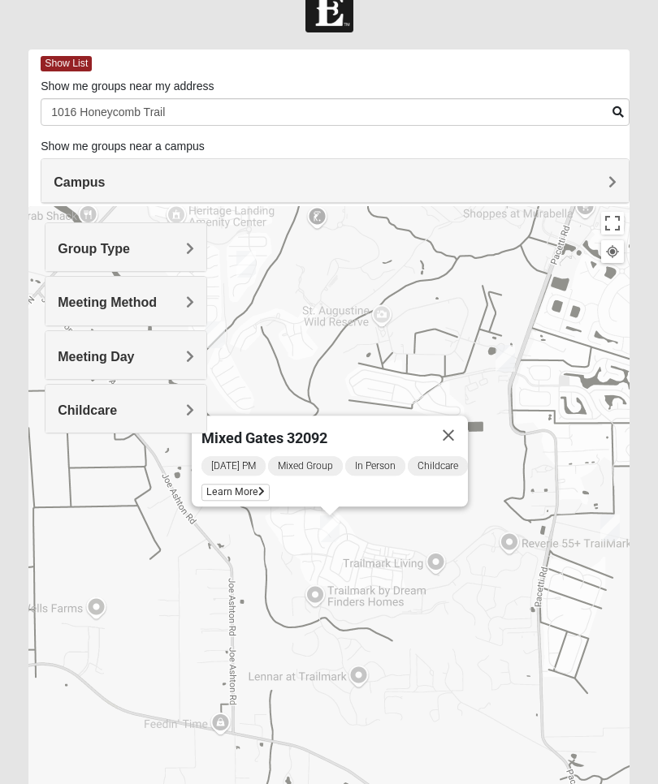
click at [444, 428] on button "Close" at bounding box center [448, 435] width 39 height 39
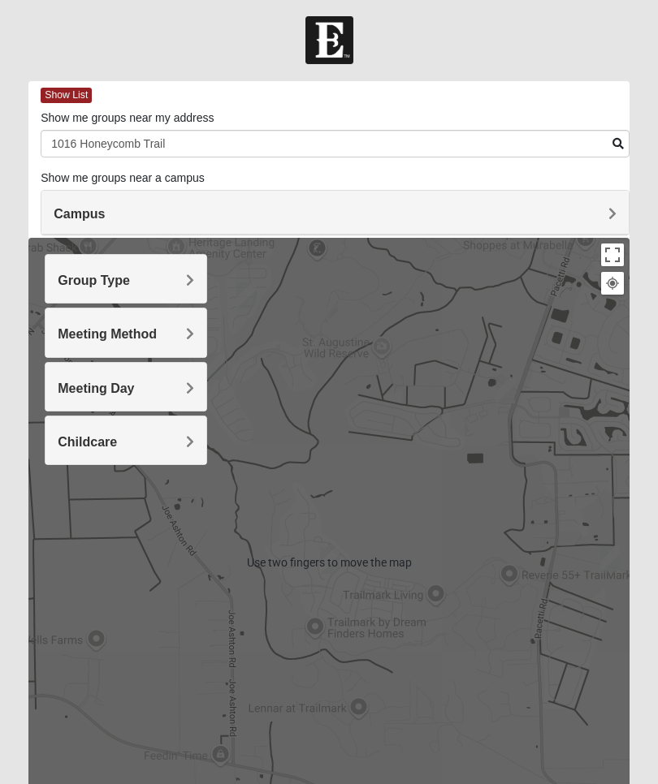
scroll to position [0, 0]
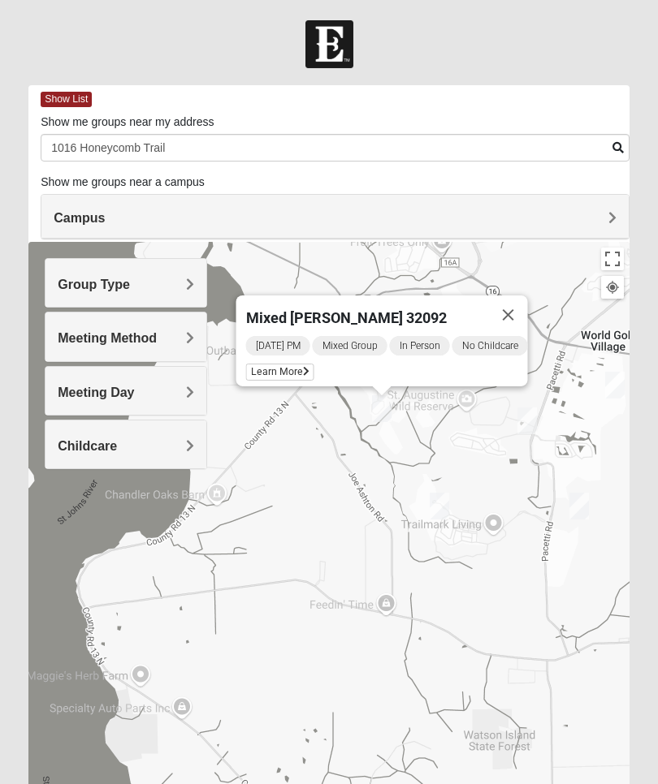
click at [521, 304] on button "Close" at bounding box center [508, 315] width 39 height 39
